Goal: Entertainment & Leisure: Consume media (video, audio)

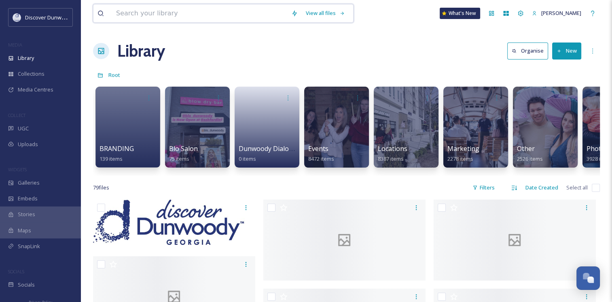
click at [184, 12] on input at bounding box center [199, 13] width 175 height 18
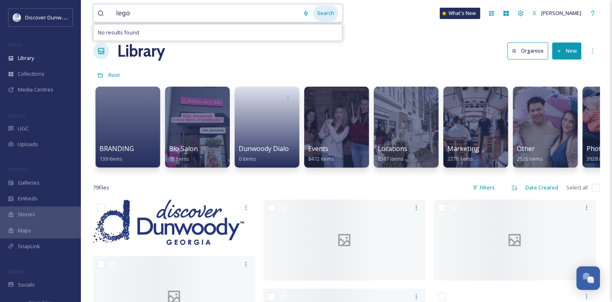
type input "lego"
click at [332, 14] on div "Search" at bounding box center [325, 13] width 25 height 16
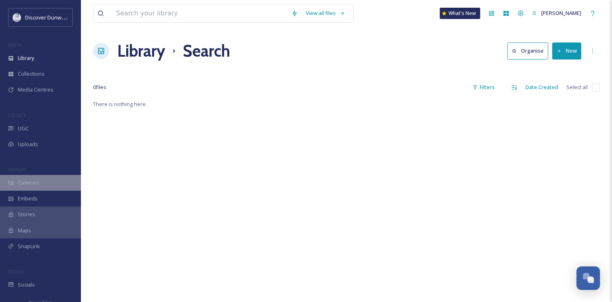
click at [47, 180] on div "Galleries" at bounding box center [40, 183] width 81 height 16
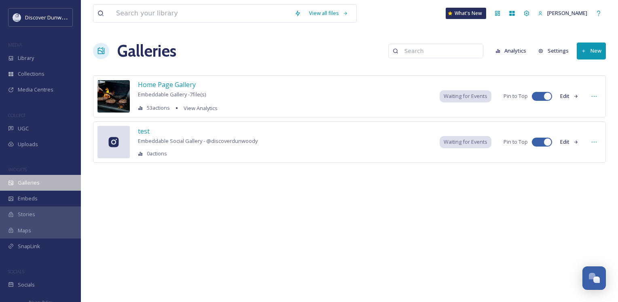
click at [37, 184] on span "Galleries" at bounding box center [29, 183] width 22 height 8
click at [170, 87] on span "Home Page Gallery" at bounding box center [167, 84] width 58 height 9
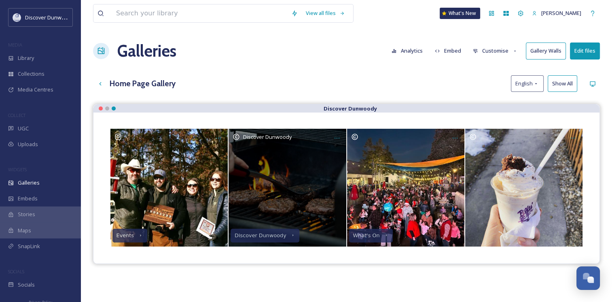
click at [276, 170] on div "Discover Dunwoody" at bounding box center [286, 187] width 117 height 117
click at [263, 235] on div "Discover Dunwoody" at bounding box center [260, 236] width 52 height 6
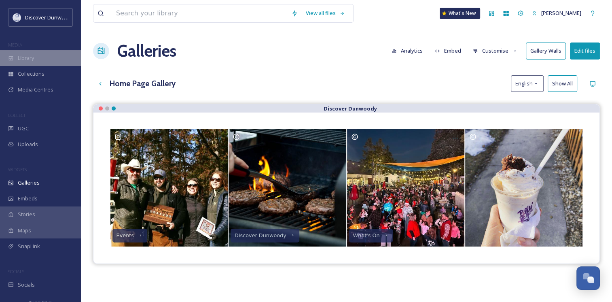
click at [36, 58] on div "Library" at bounding box center [40, 58] width 81 height 16
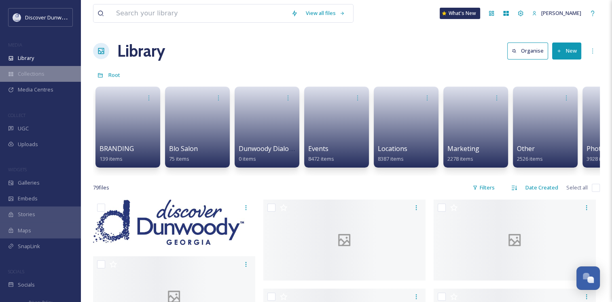
click at [44, 75] on div "Collections" at bounding box center [40, 74] width 81 height 16
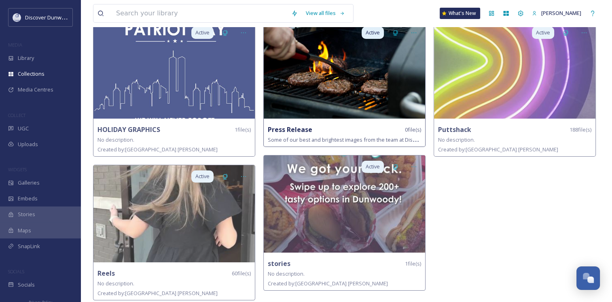
scroll to position [68, 0]
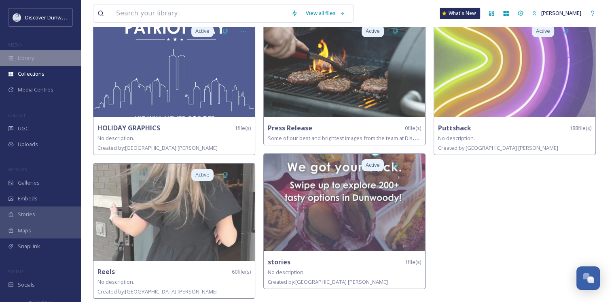
click at [47, 58] on div "Library" at bounding box center [40, 58] width 81 height 16
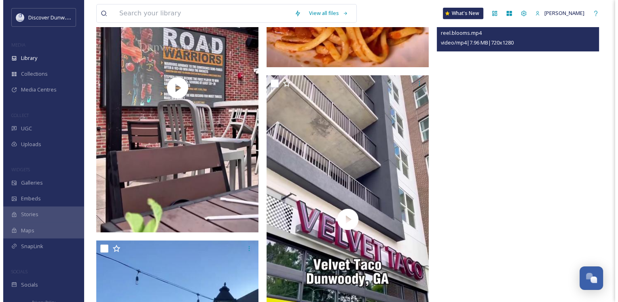
scroll to position [3469, 0]
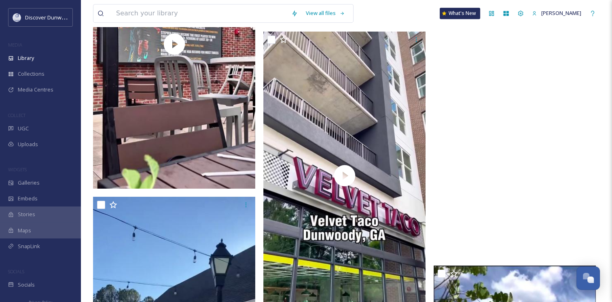
click at [542, 161] on video "reel.blooms.mp4" at bounding box center [515, 113] width 162 height 288
